Goal: Task Accomplishment & Management: Complete application form

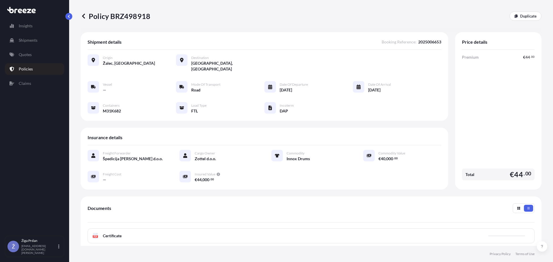
scroll to position [78, 0]
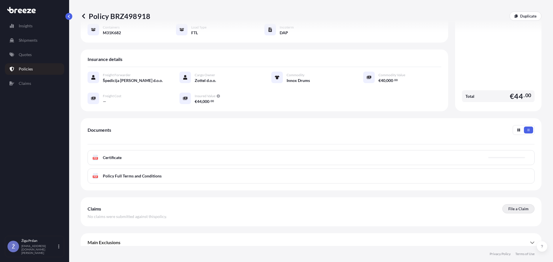
click at [518, 206] on p "File a Claim" at bounding box center [518, 209] width 20 height 6
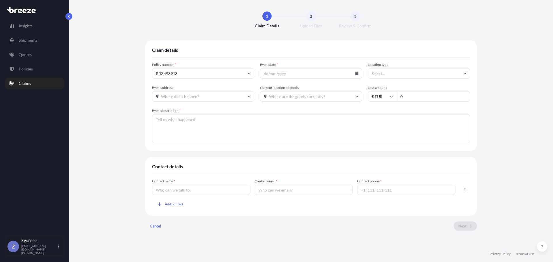
click at [278, 70] on input "Event date *" at bounding box center [311, 73] width 102 height 10
click at [71, 17] on button "button" at bounding box center [68, 16] width 7 height 7
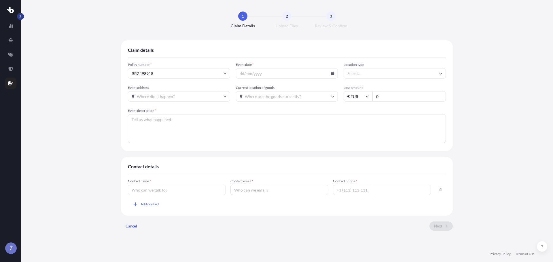
click at [21, 14] on button "button" at bounding box center [20, 16] width 7 height 7
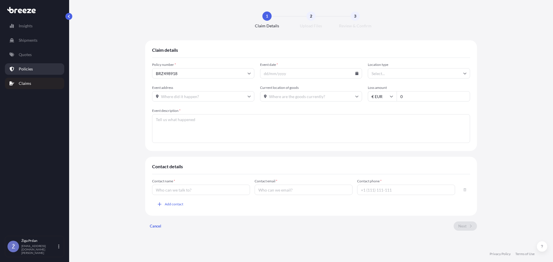
click at [42, 66] on link "Policies" at bounding box center [34, 69] width 59 height 12
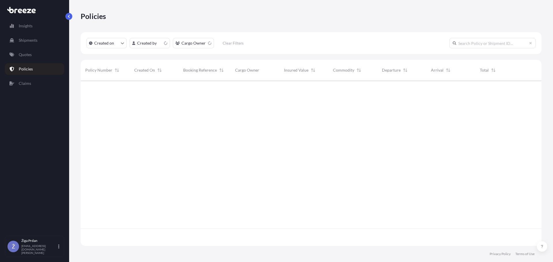
scroll to position [164, 456]
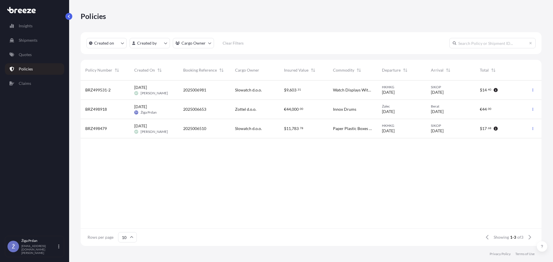
click at [173, 109] on div "[DATE] [PERSON_NAME] Prdan" at bounding box center [154, 109] width 40 height 11
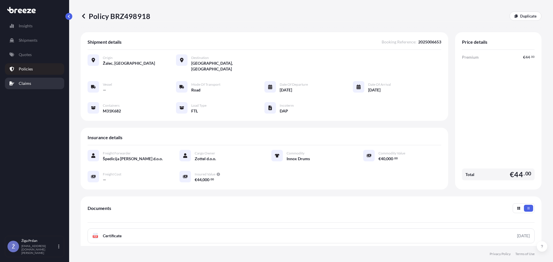
click at [40, 78] on link "Claims" at bounding box center [34, 84] width 59 height 12
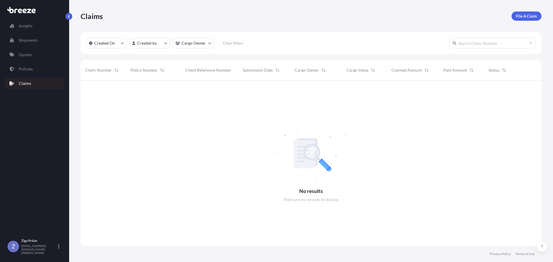
scroll to position [182, 456]
click at [50, 69] on link "Policies" at bounding box center [34, 69] width 59 height 12
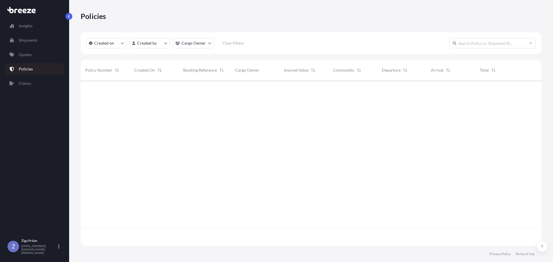
scroll to position [164, 456]
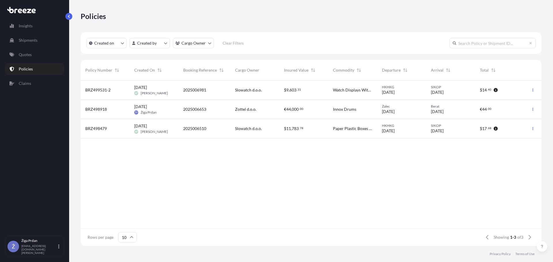
click at [228, 109] on div "2025006653" at bounding box center [205, 109] width 52 height 19
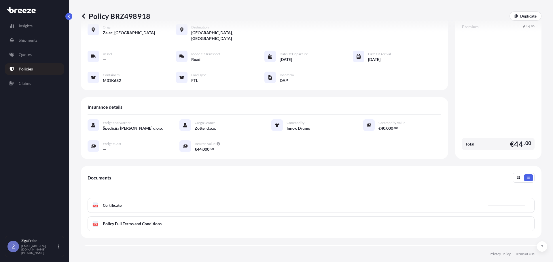
scroll to position [78, 0]
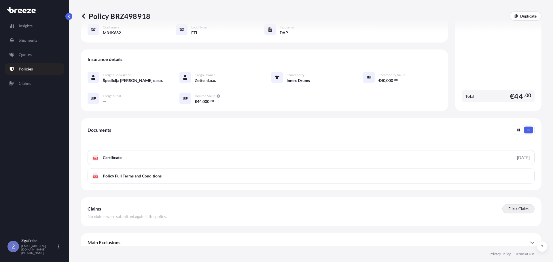
click at [508, 206] on p "File a Claim" at bounding box center [518, 209] width 20 height 6
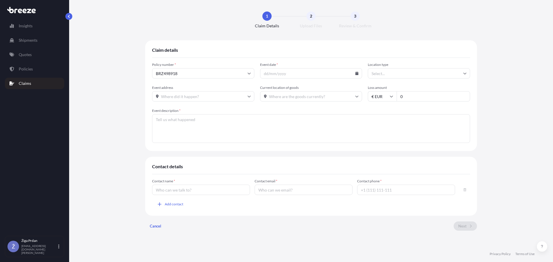
click at [286, 70] on input "Event date *" at bounding box center [311, 73] width 102 height 10
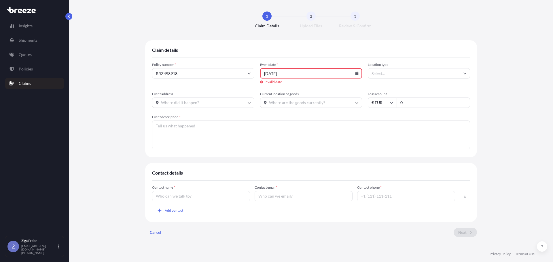
click at [356, 73] on icon at bounding box center [356, 73] width 3 height 3
click at [326, 133] on button "19" at bounding box center [326, 128] width 9 height 9
type input "[DATE]"
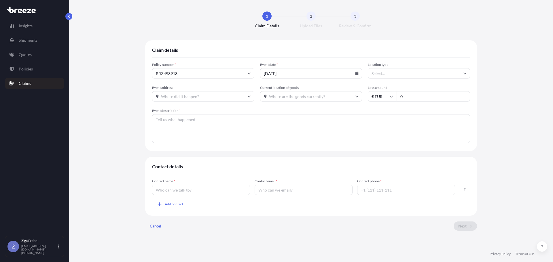
click at [378, 75] on input "Location type" at bounding box center [419, 73] width 102 height 10
click at [390, 89] on div "Factory" at bounding box center [419, 89] width 98 height 11
type input "Factory"
click at [216, 96] on input "Event address" at bounding box center [203, 96] width 102 height 10
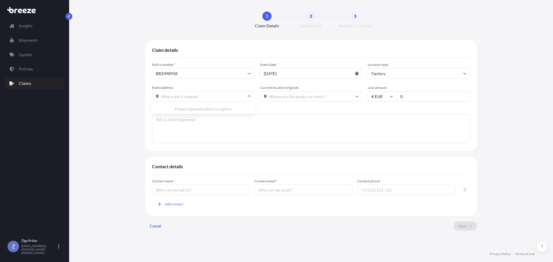
click at [278, 95] on input "Current location of goods" at bounding box center [311, 96] width 102 height 10
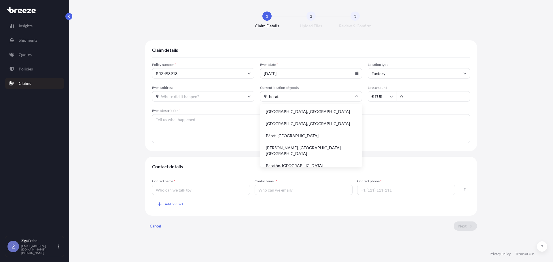
type input "[GEOGRAPHIC_DATA], [GEOGRAPHIC_DATA]"
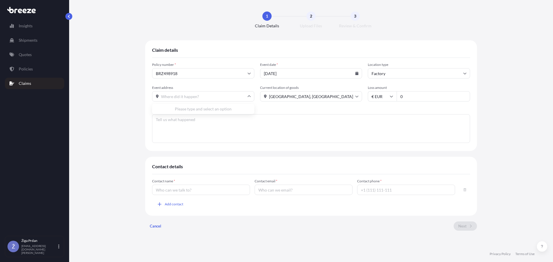
click at [202, 93] on input "Event address" at bounding box center [203, 96] width 102 height 10
click at [180, 95] on input "Event address" at bounding box center [203, 96] width 102 height 10
type input "SH72, [GEOGRAPHIC_DATA], [GEOGRAPHIC_DATA]"
